Goal: Task Accomplishment & Management: Use online tool/utility

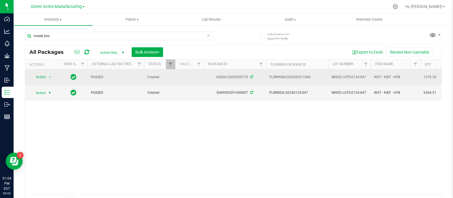
click at [342, 72] on td "MIXED LOTS-0124-047" at bounding box center [349, 77] width 43 height 16
click at [342, 73] on input "MIXED LOTS-0124-047" at bounding box center [348, 77] width 41 height 9
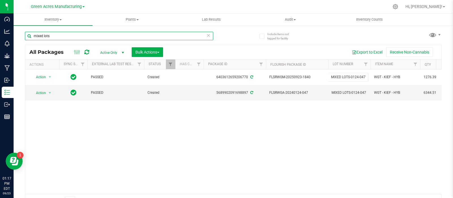
click at [131, 36] on input "mixed lots" at bounding box center [119, 36] width 188 height 9
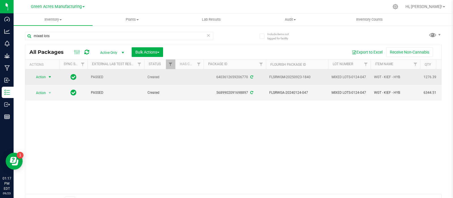
click at [39, 77] on span "Action" at bounding box center [38, 77] width 15 height 8
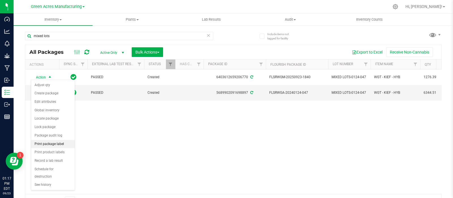
click at [51, 142] on li "Print package label" at bounding box center [53, 144] width 44 height 9
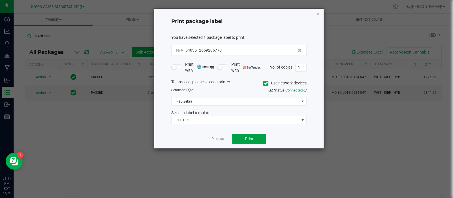
click at [241, 134] on button "Print" at bounding box center [249, 139] width 34 height 10
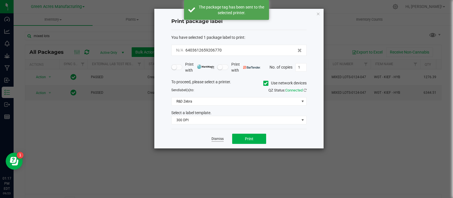
click at [213, 139] on link "Dismiss" at bounding box center [218, 139] width 12 height 5
